Goal: Task Accomplishment & Management: Manage account settings

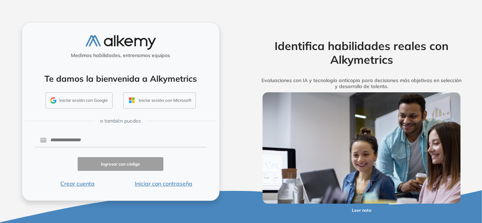
click at [74, 100] on button "Iniciar sesión con Google" at bounding box center [78, 100] width 67 height 16
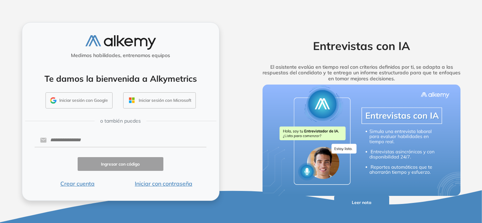
click at [84, 99] on button "Iniciar sesión con Google" at bounding box center [78, 100] width 67 height 16
